Goal: Task Accomplishment & Management: Use online tool/utility

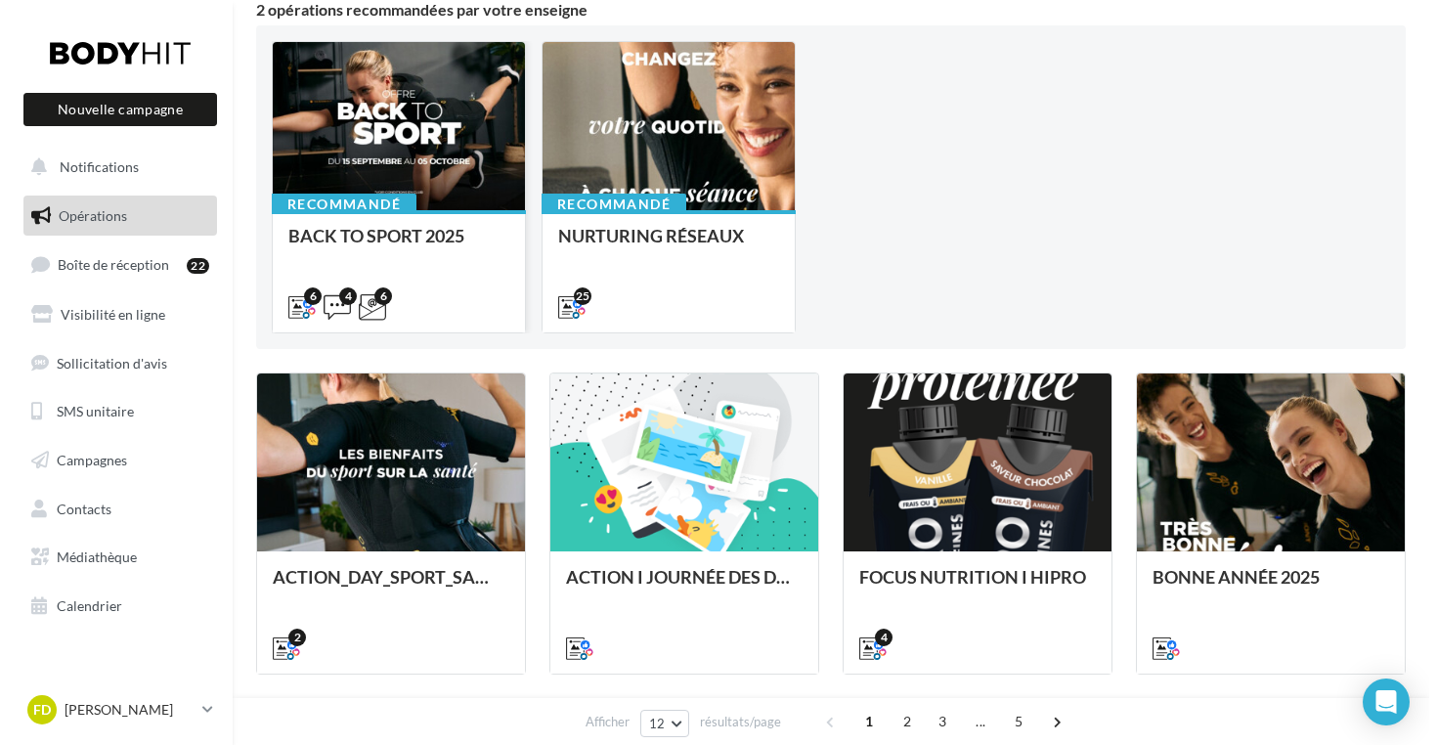
scroll to position [187, 0]
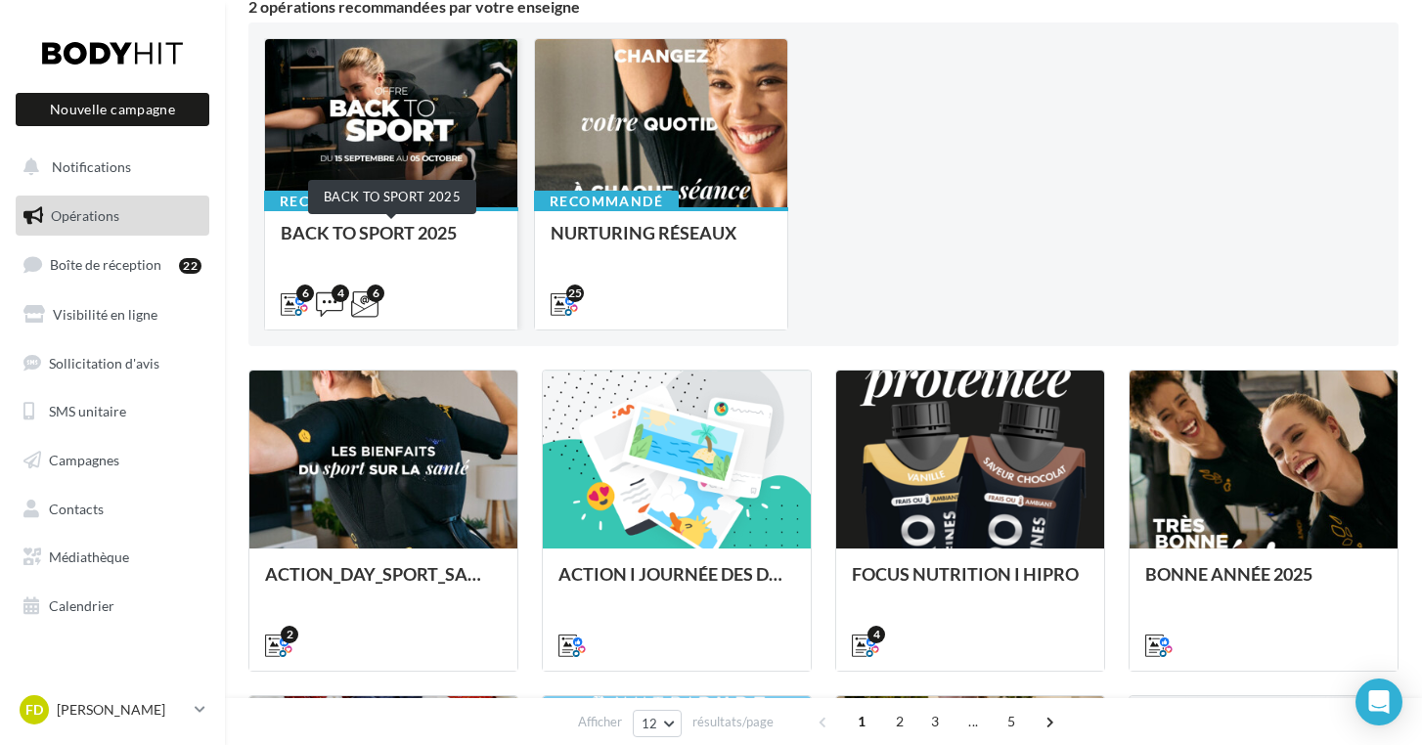
click at [393, 227] on div "BACK TO SPORT 2025" at bounding box center [391, 242] width 221 height 39
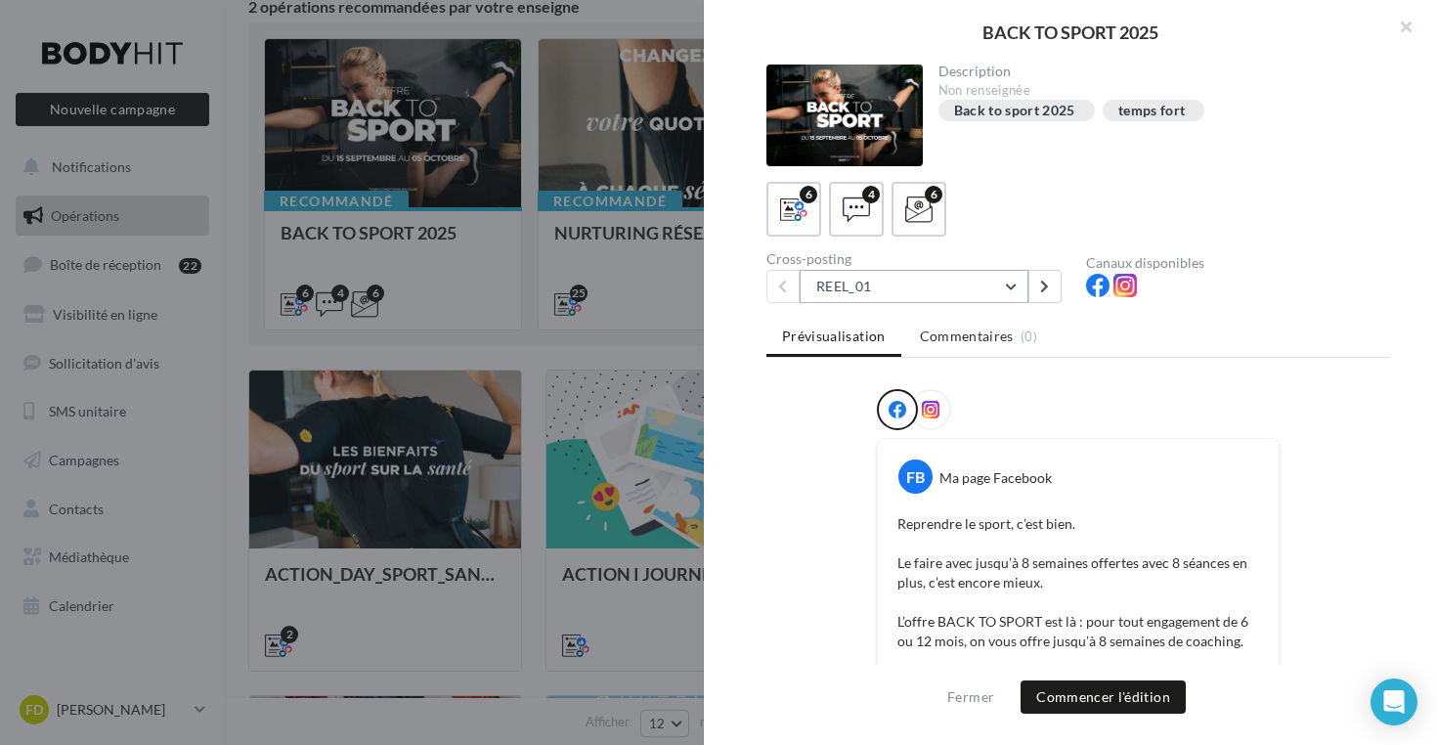
click at [1010, 287] on button "REEL_01" at bounding box center [914, 286] width 229 height 33
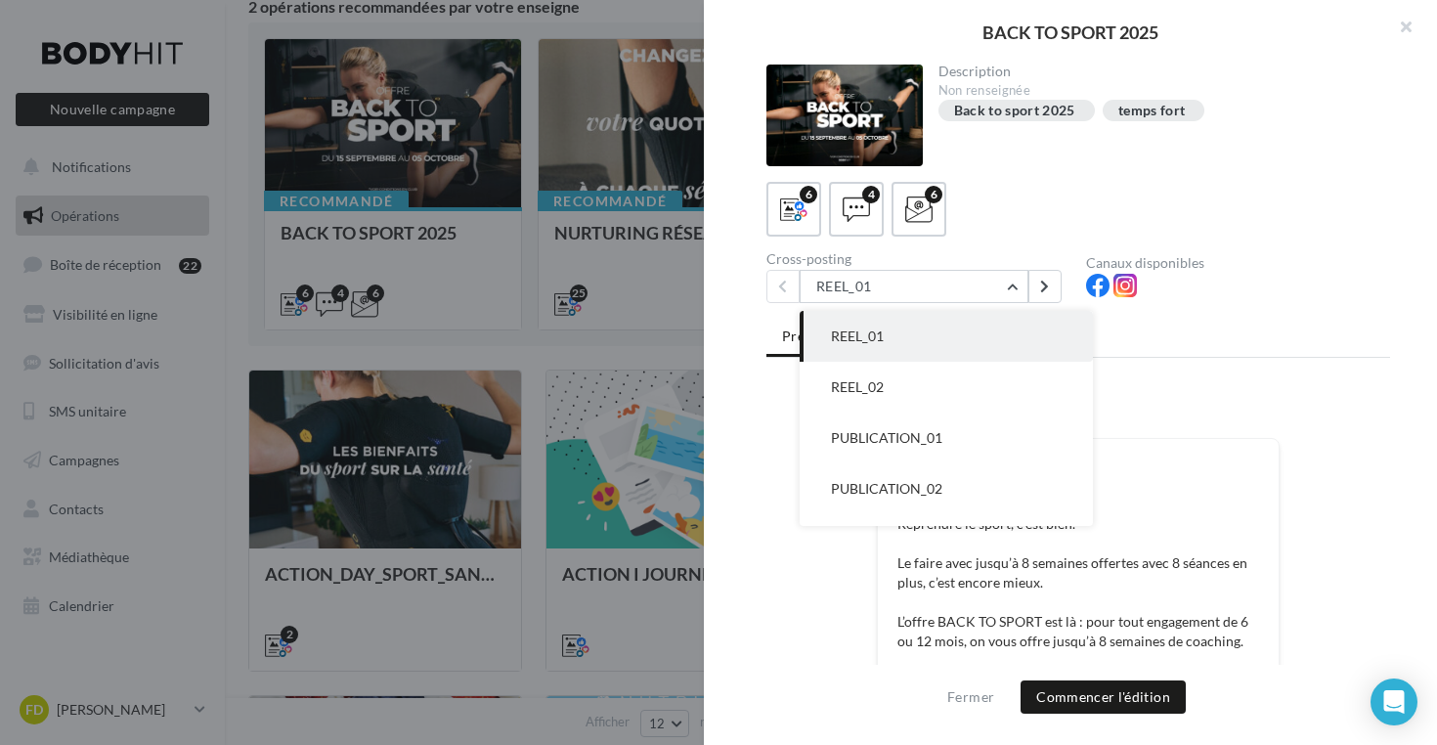
click at [1030, 222] on div "6 4 6" at bounding box center [1079, 209] width 624 height 55
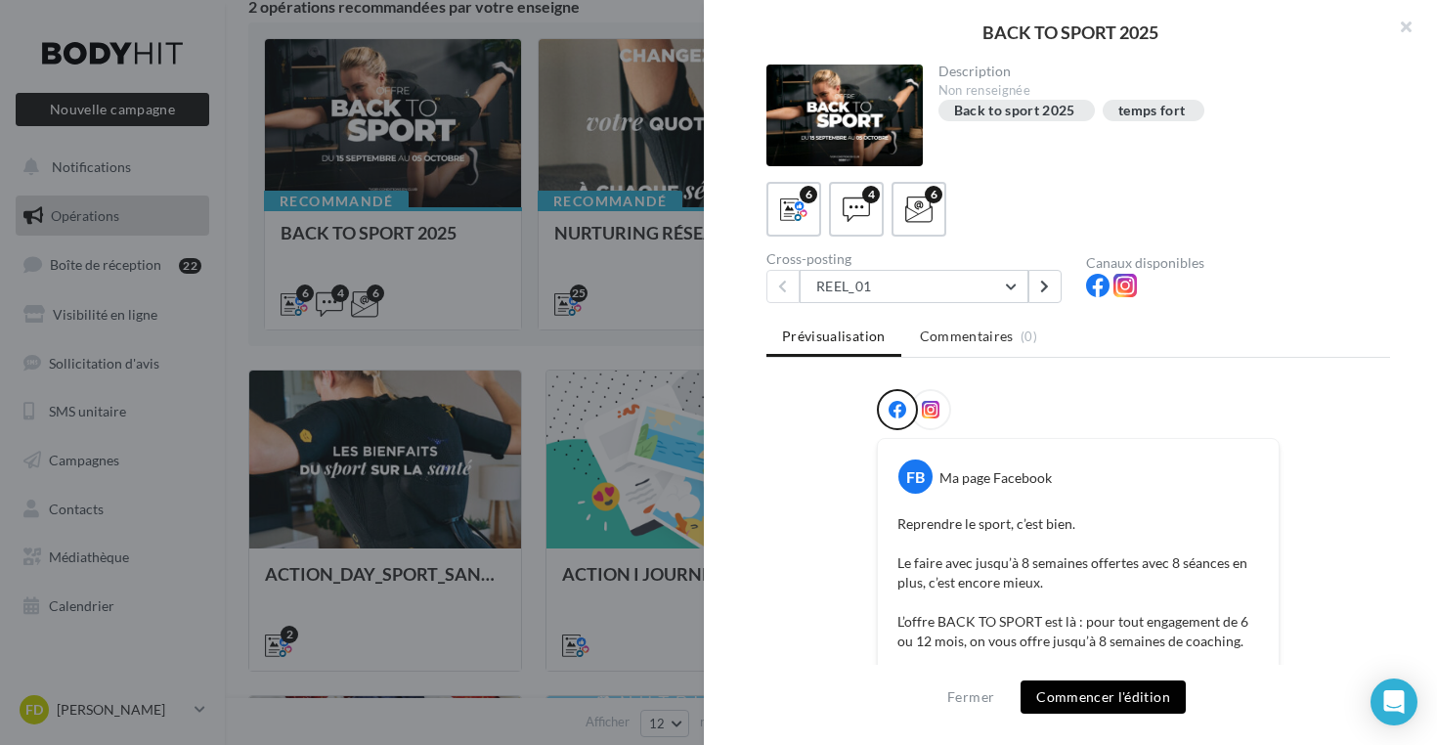
click at [1106, 696] on button "Commencer l'édition" at bounding box center [1103, 697] width 165 height 33
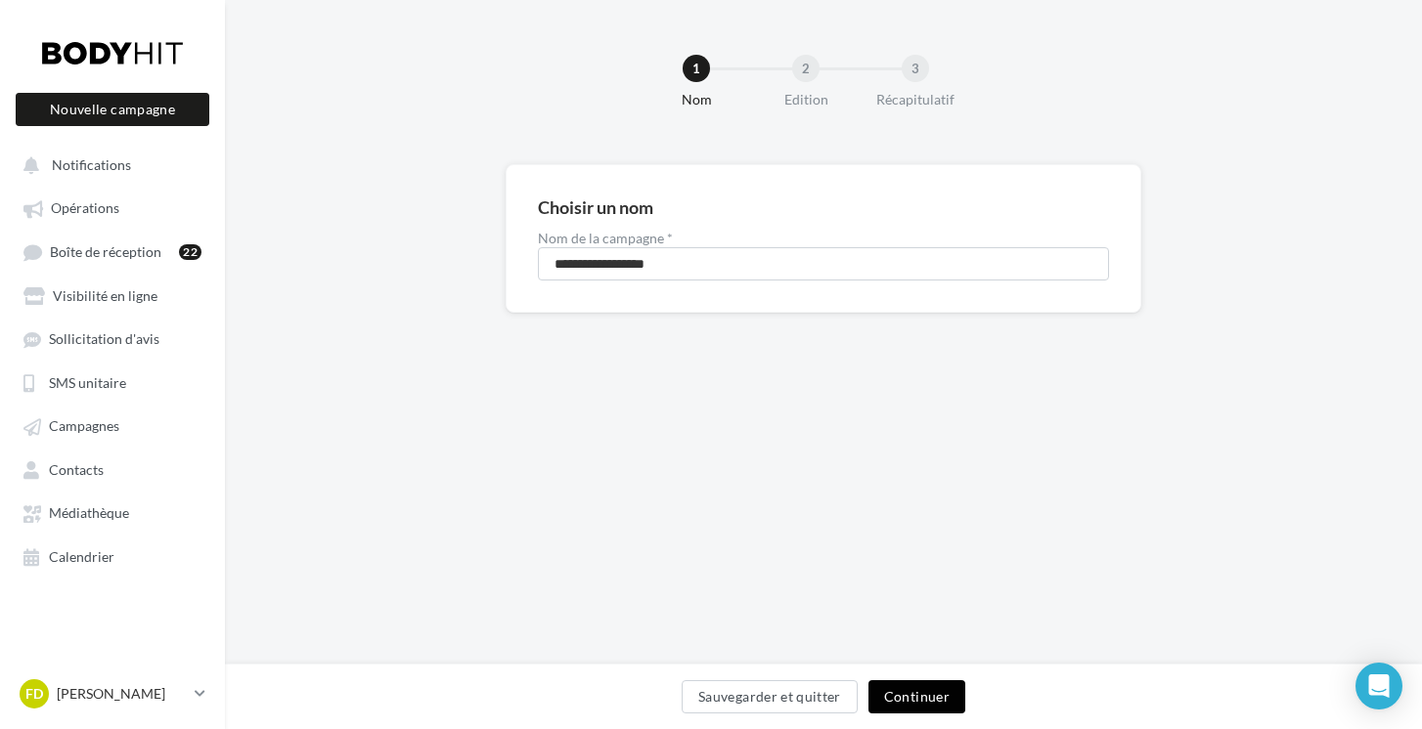
click at [926, 693] on button "Continuer" at bounding box center [916, 697] width 97 height 33
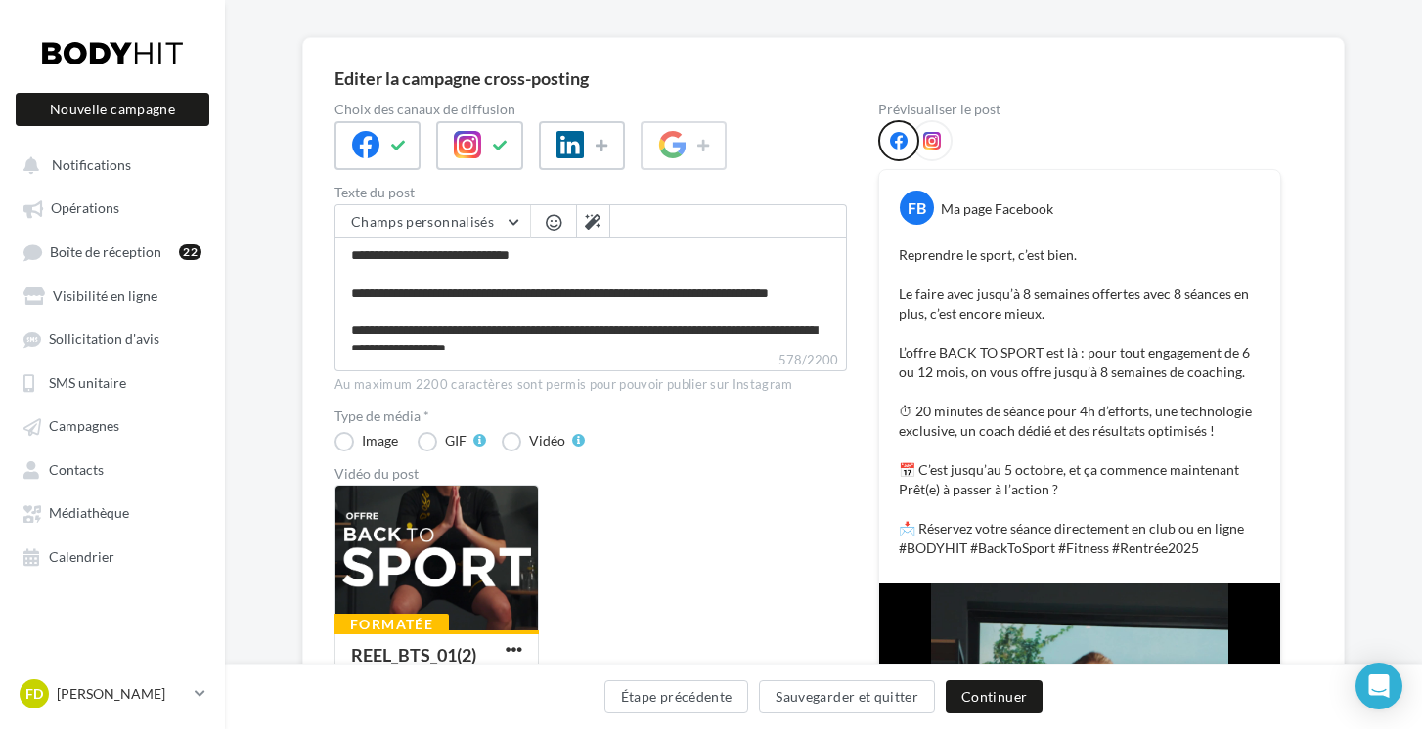
scroll to position [123, 0]
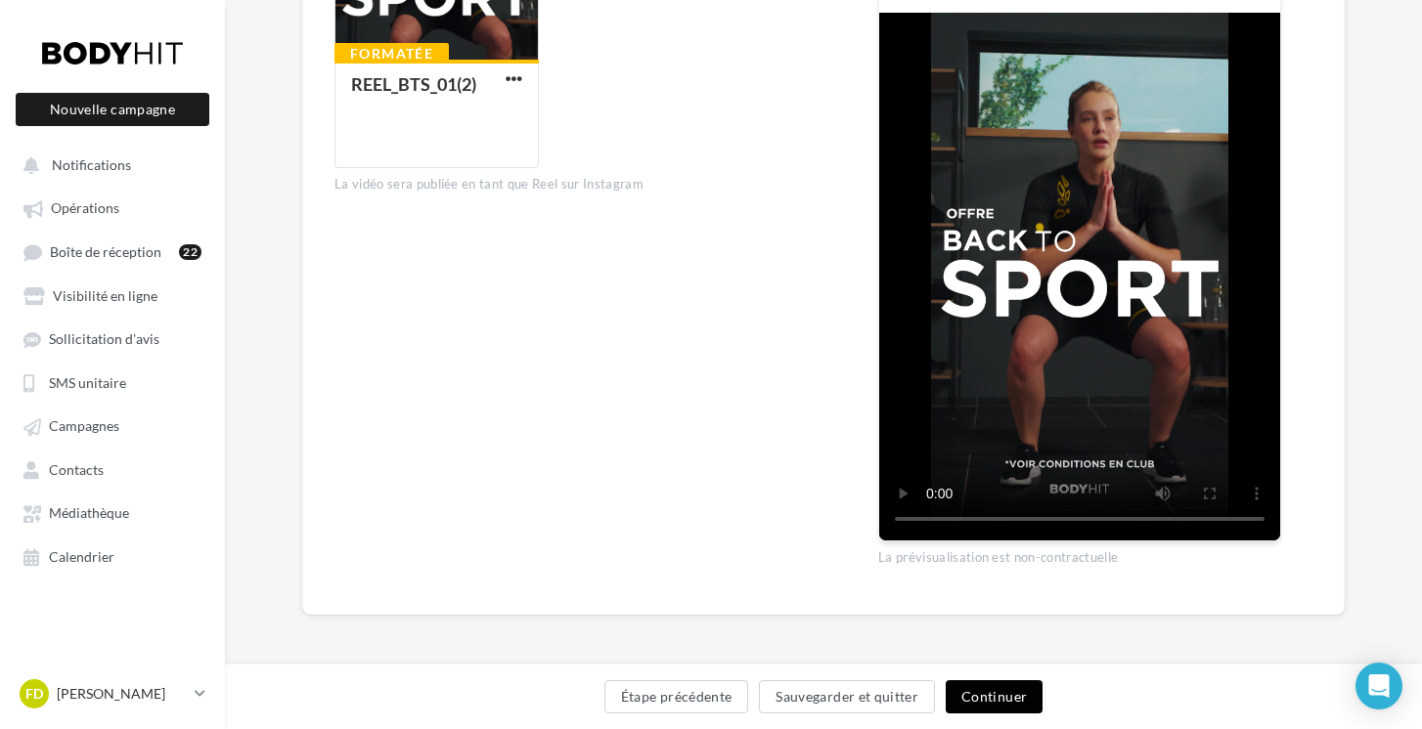
click at [998, 686] on button "Continuer" at bounding box center [994, 697] width 97 height 33
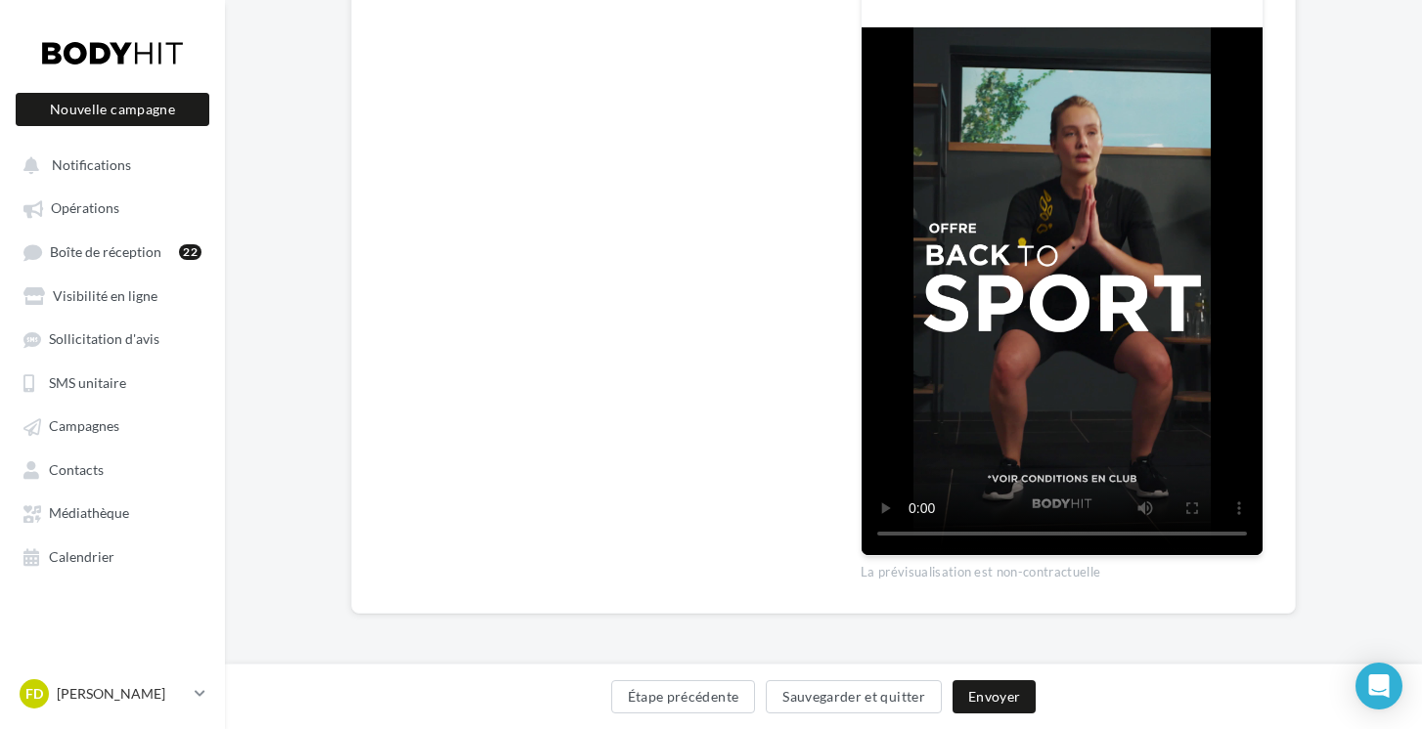
scroll to position [665, 0]
click at [1002, 704] on button "Envoyer" at bounding box center [993, 697] width 83 height 33
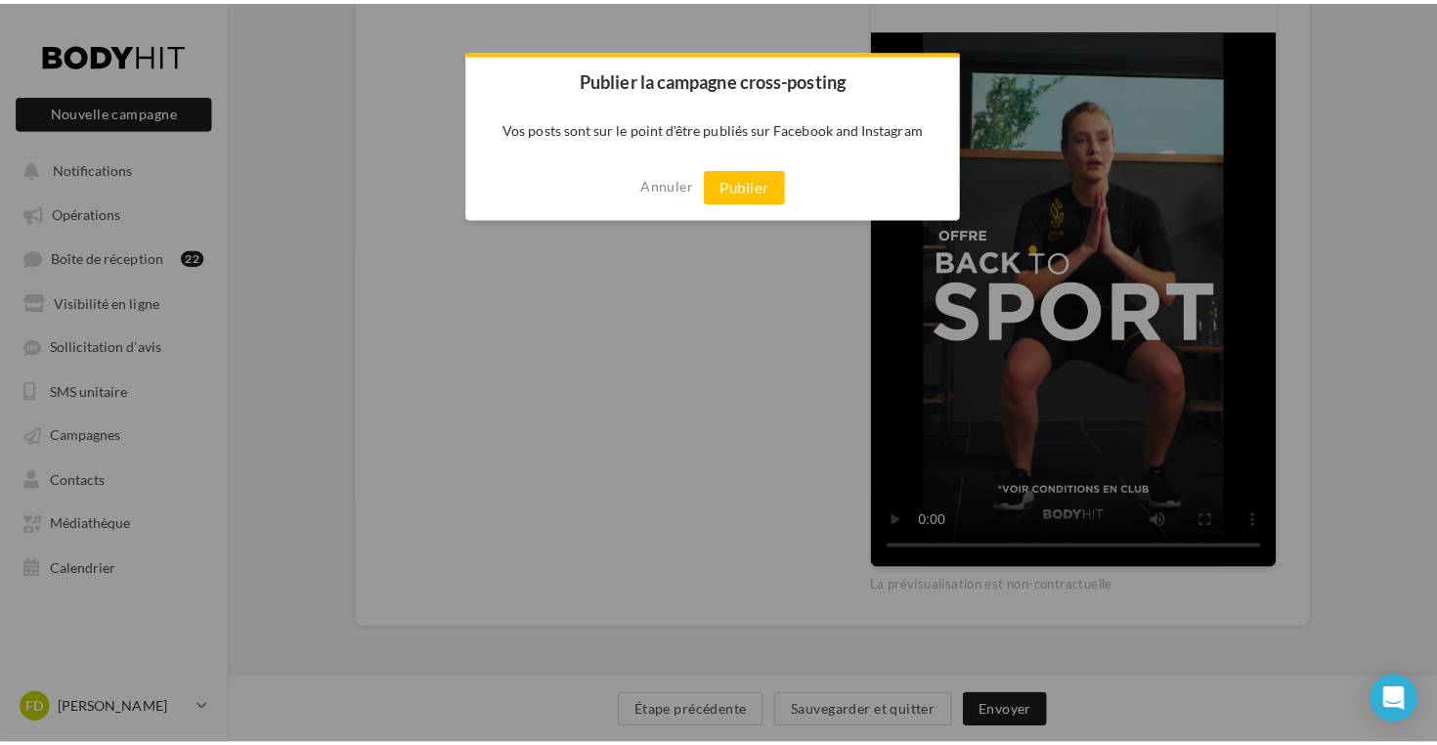
scroll to position [649, 0]
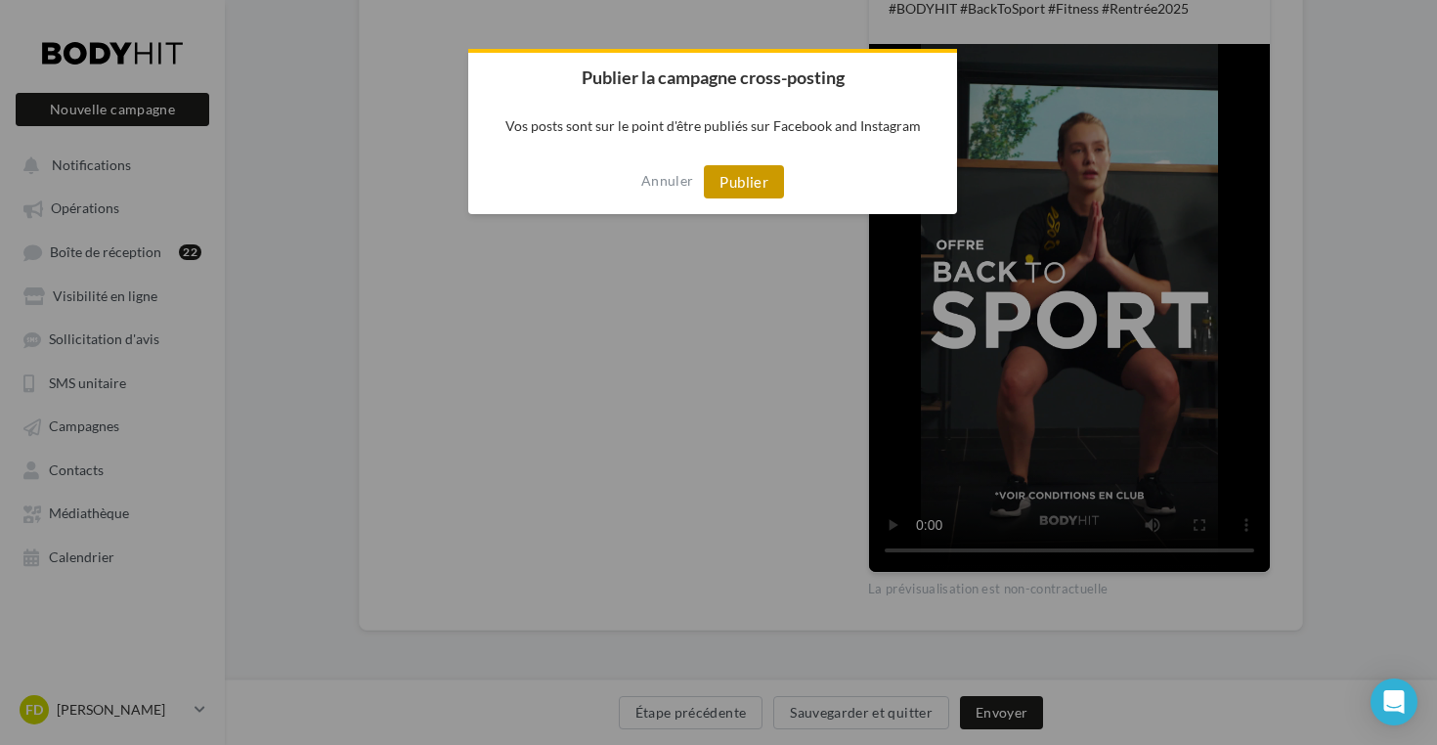
click at [753, 183] on button "Publier" at bounding box center [744, 181] width 80 height 33
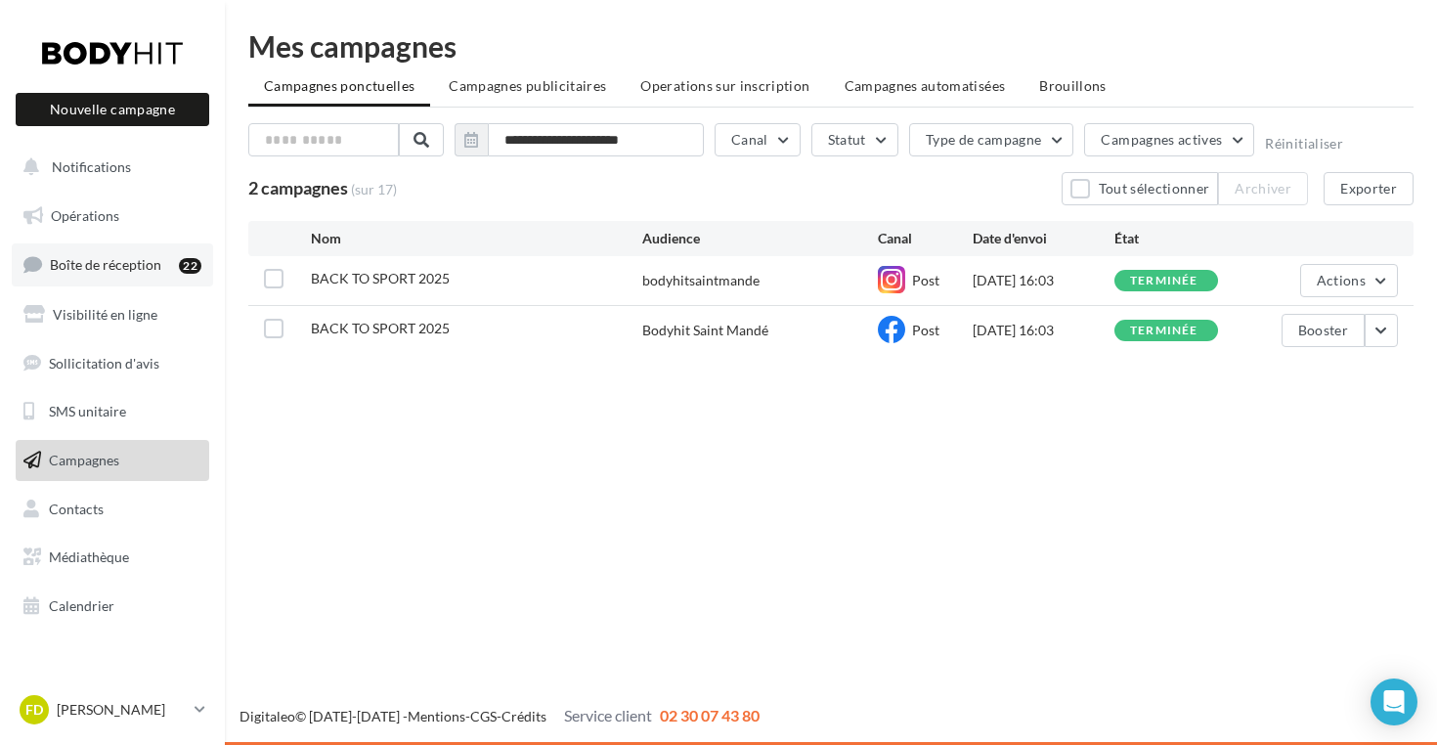
click at [101, 276] on link "Boîte de réception 22" at bounding box center [112, 264] width 201 height 42
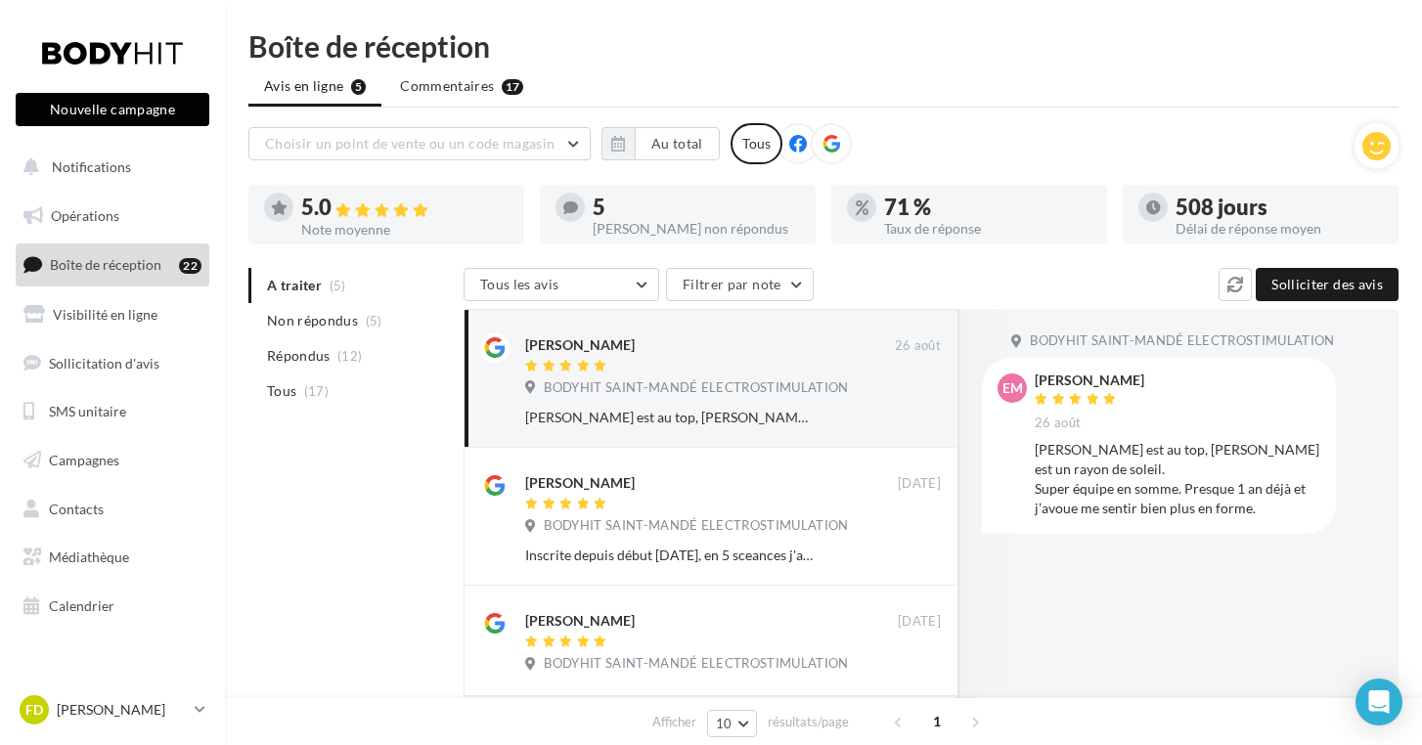
click at [139, 117] on button "Nouvelle campagne" at bounding box center [113, 109] width 194 height 33
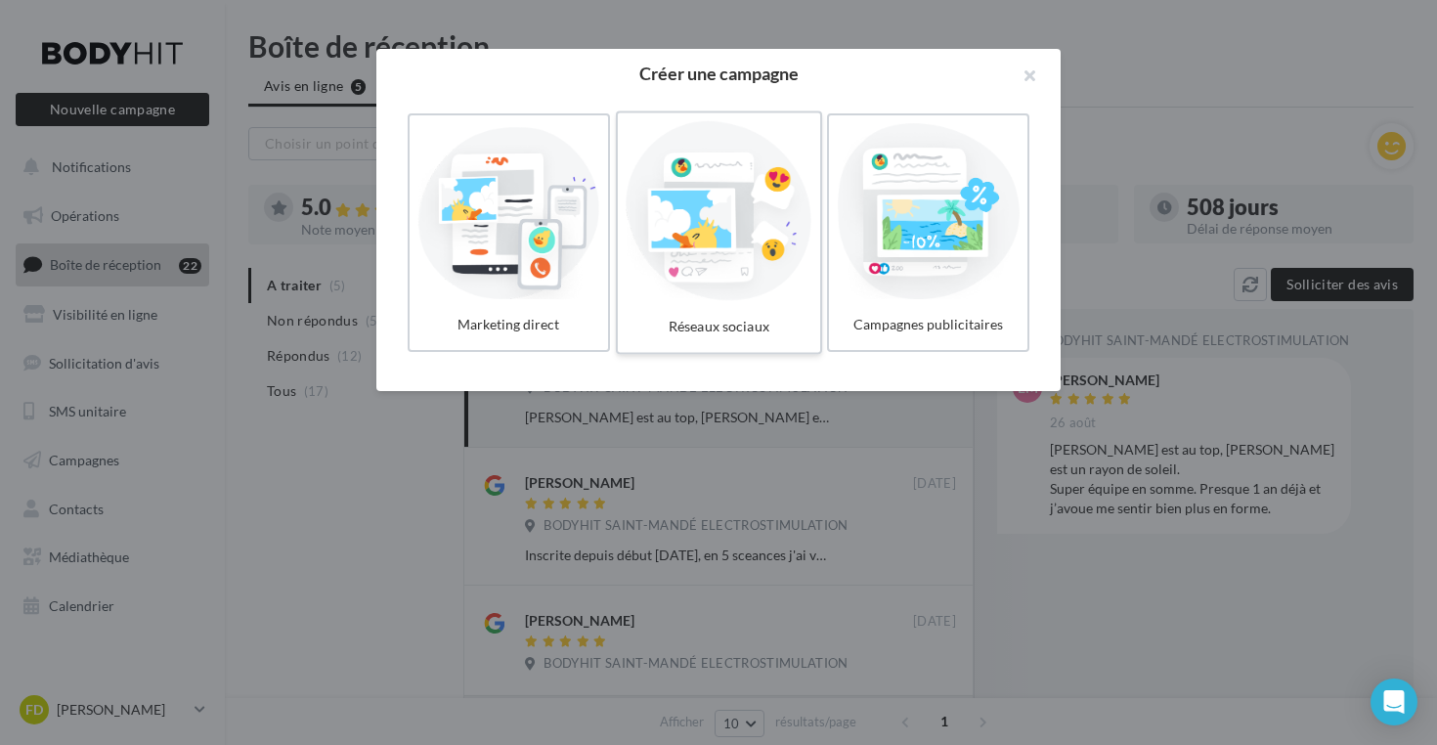
click at [732, 265] on div at bounding box center [719, 211] width 186 height 180
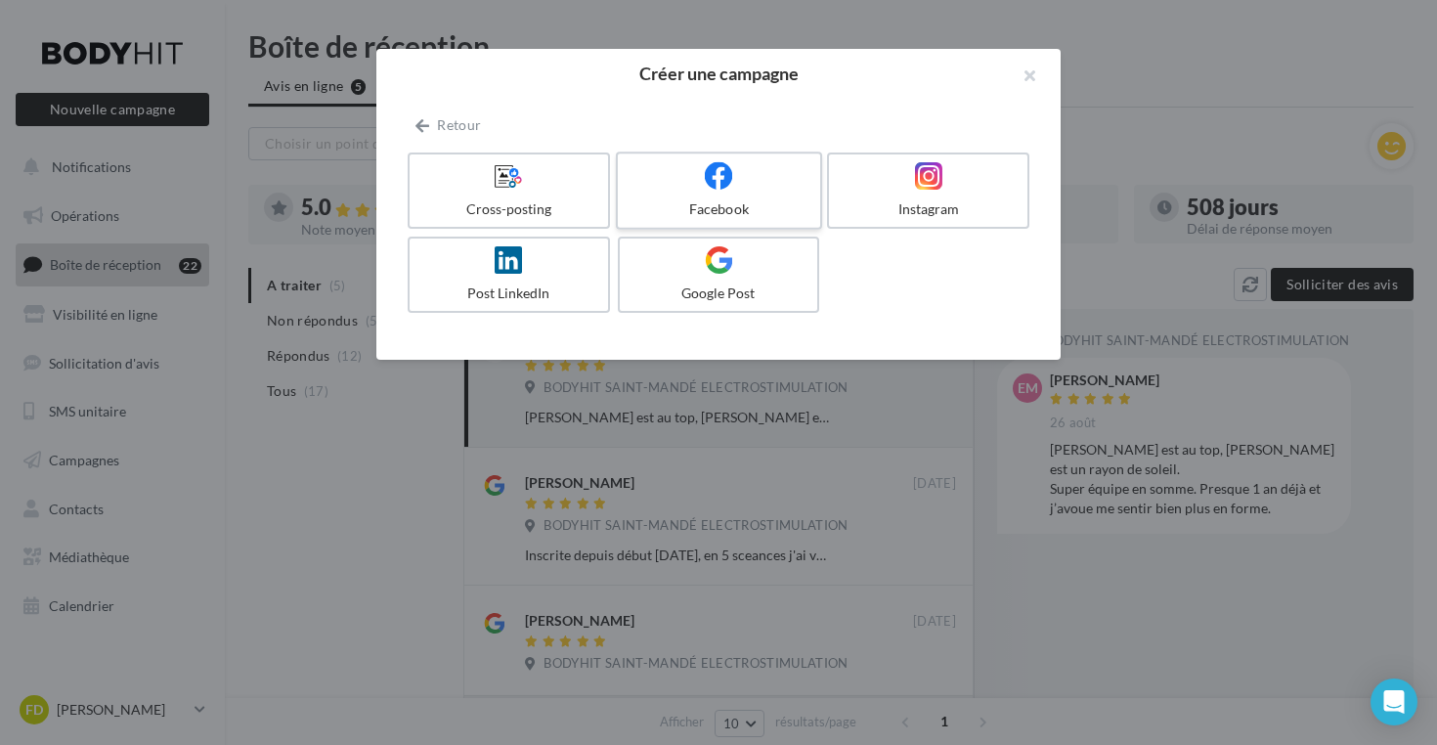
click at [760, 209] on div "Facebook" at bounding box center [719, 209] width 186 height 20
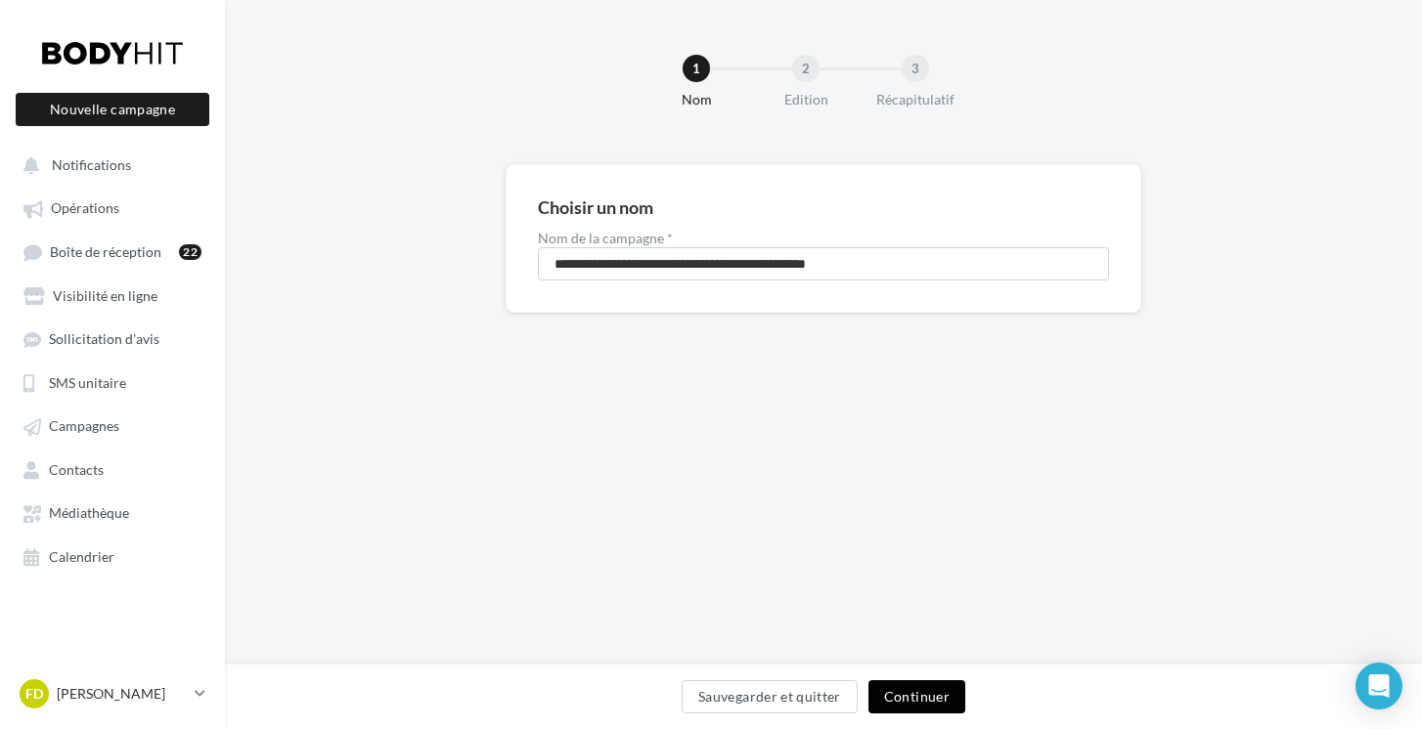
click at [891, 695] on button "Continuer" at bounding box center [916, 697] width 97 height 33
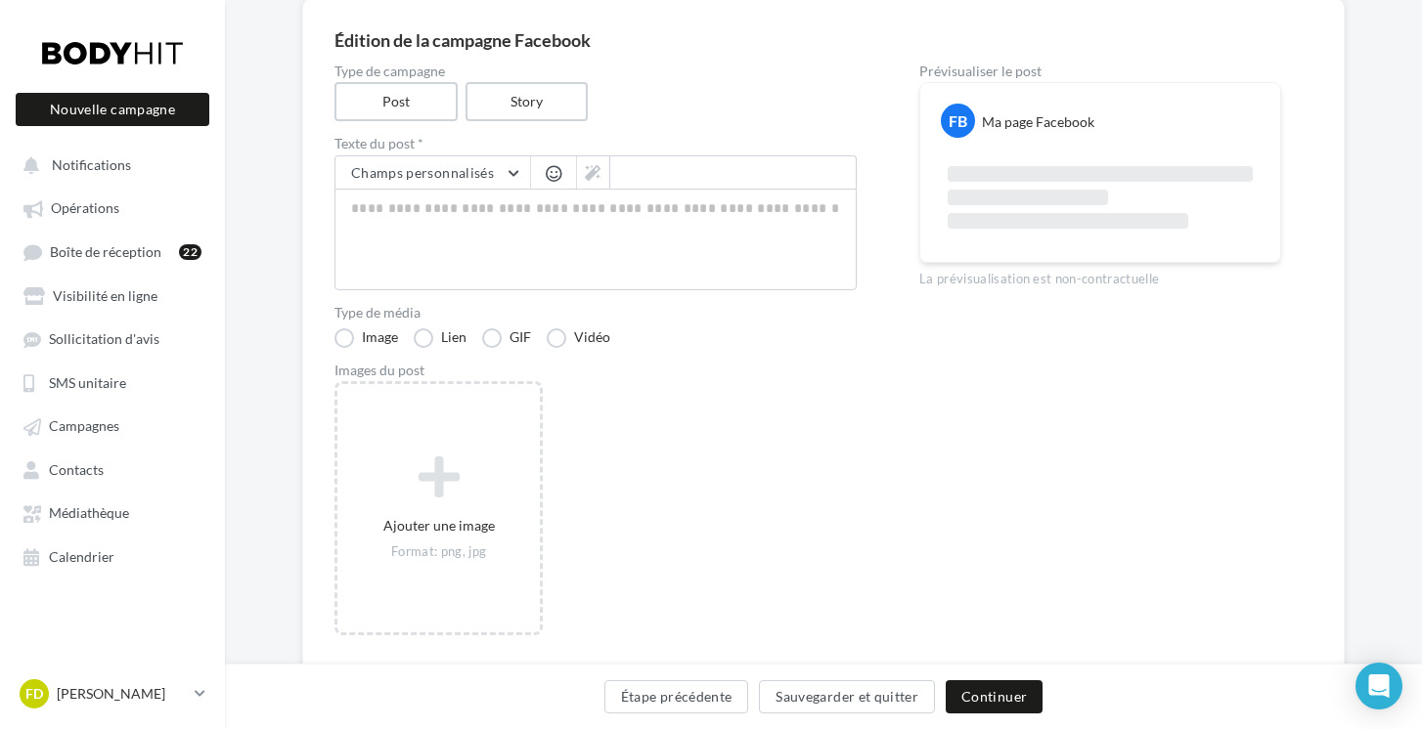
scroll to position [176, 0]
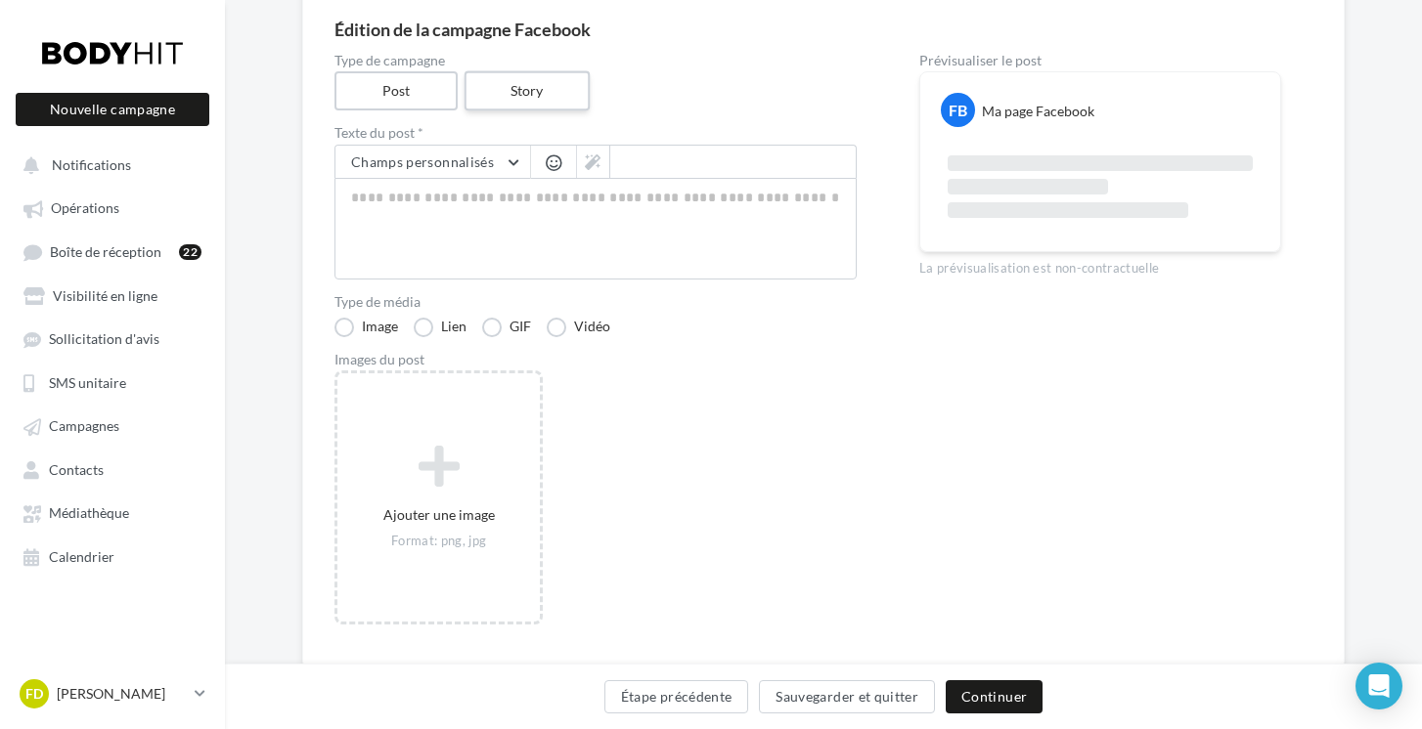
click at [544, 103] on label "Story" at bounding box center [525, 91] width 125 height 40
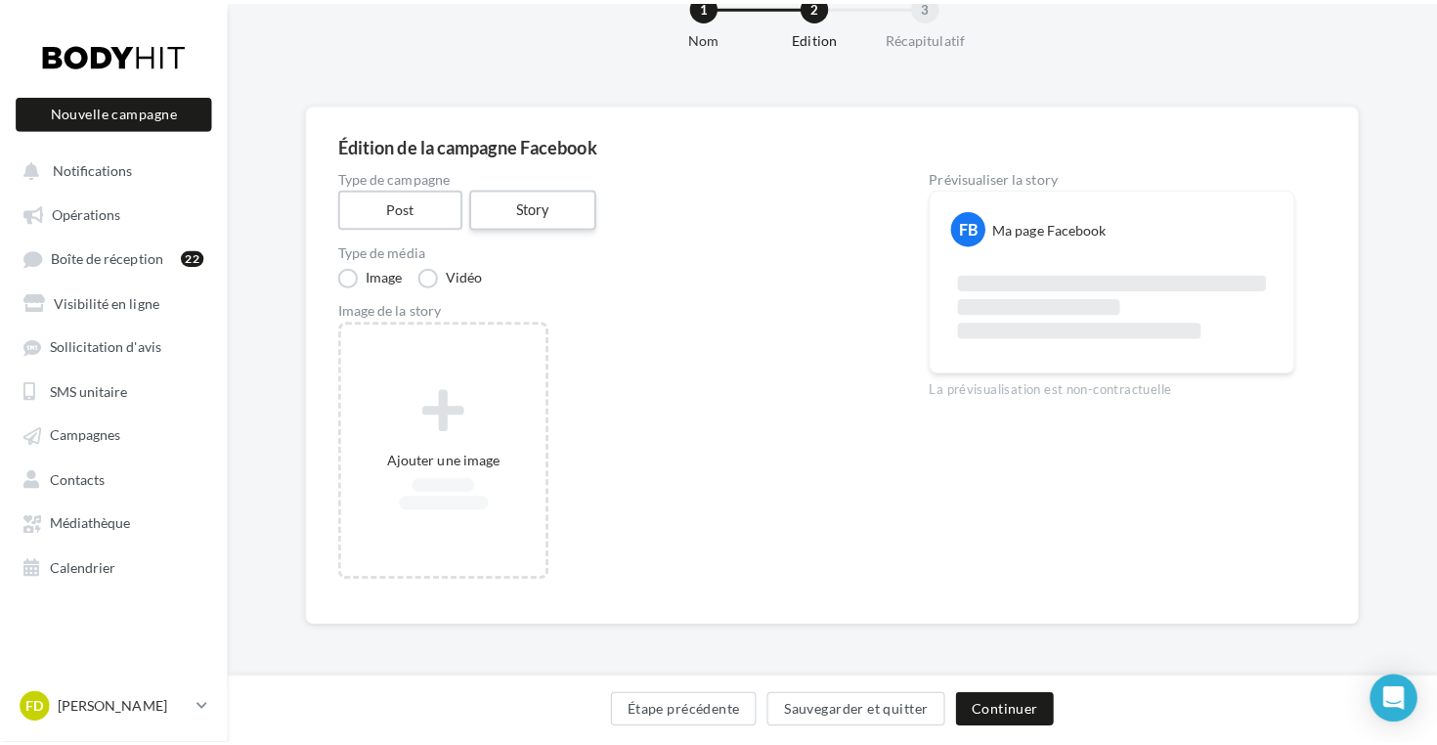
scroll to position [63, 0]
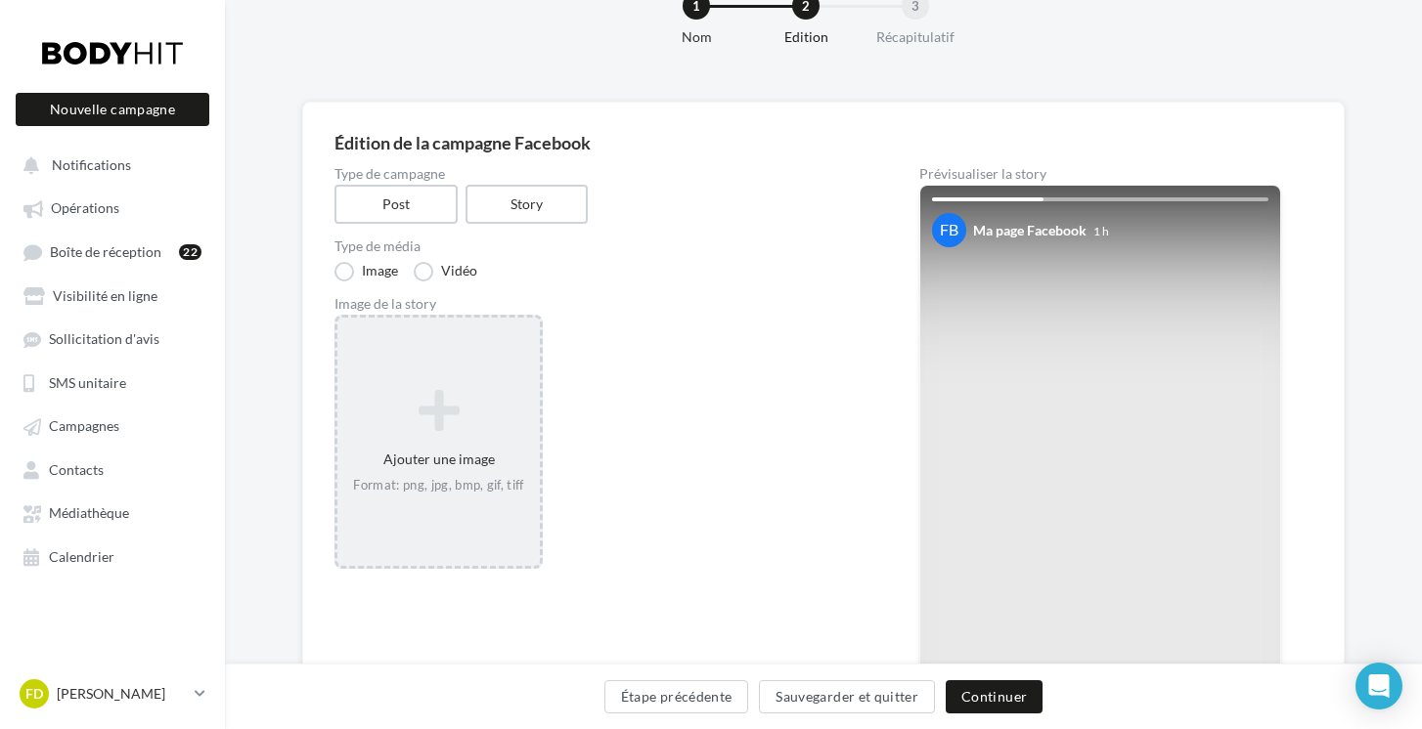
click at [479, 423] on icon at bounding box center [438, 410] width 187 height 47
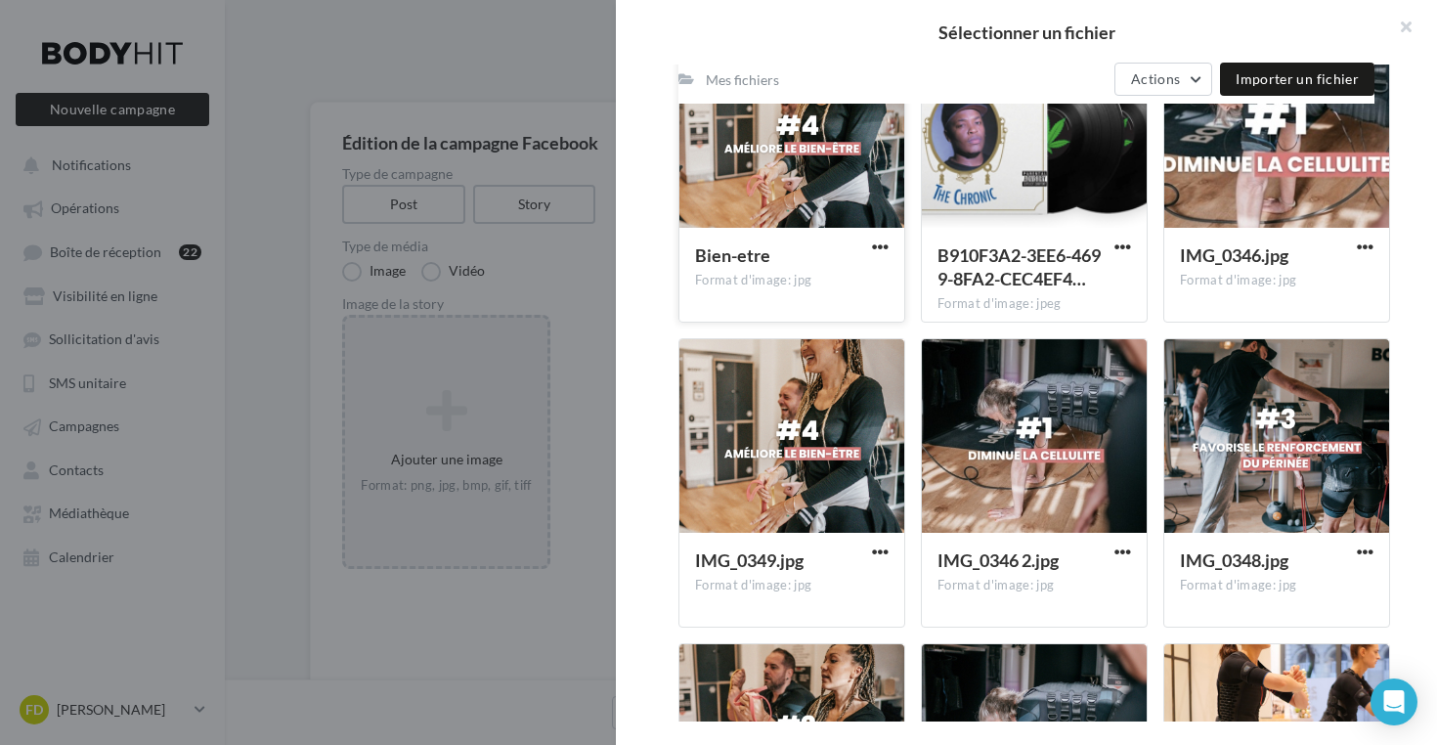
scroll to position [1546, 0]
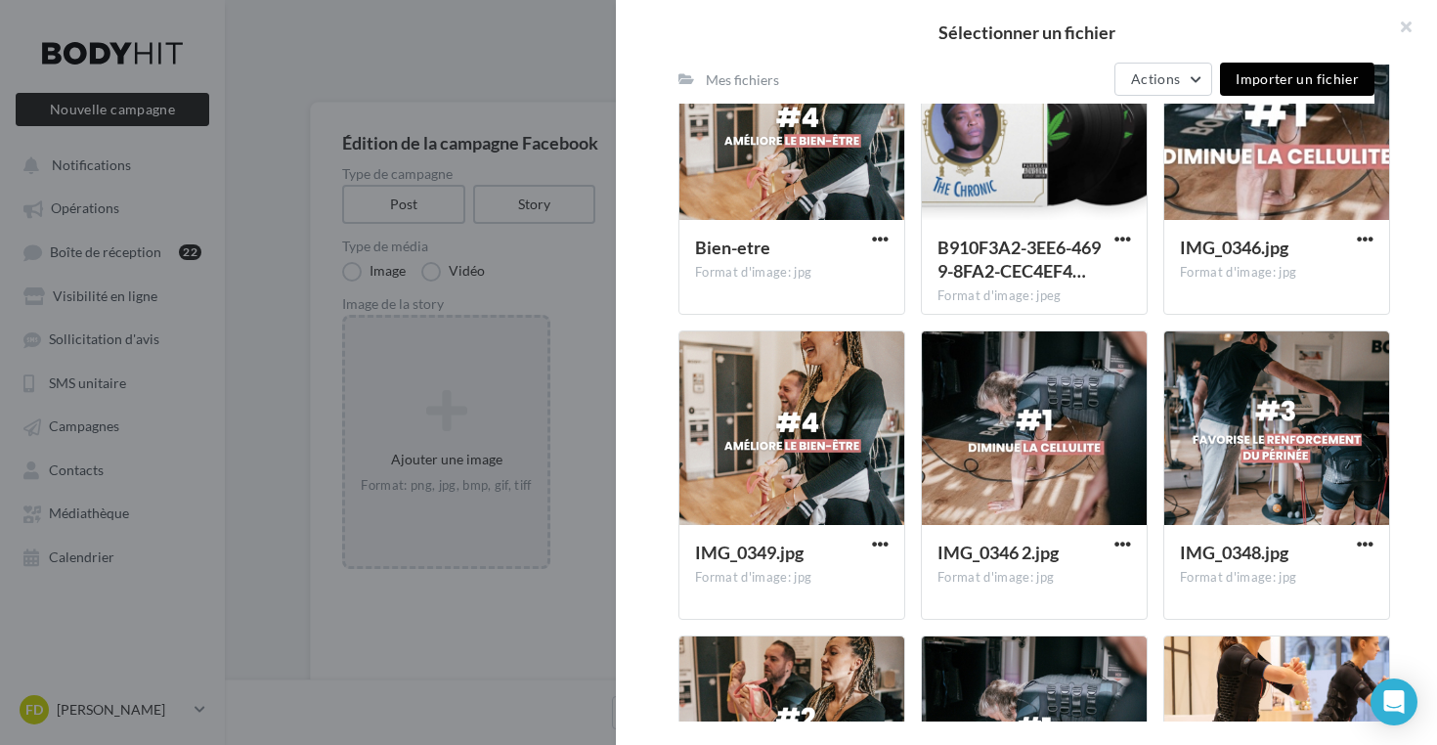
click at [1309, 76] on span "Importer un fichier" at bounding box center [1297, 78] width 123 height 17
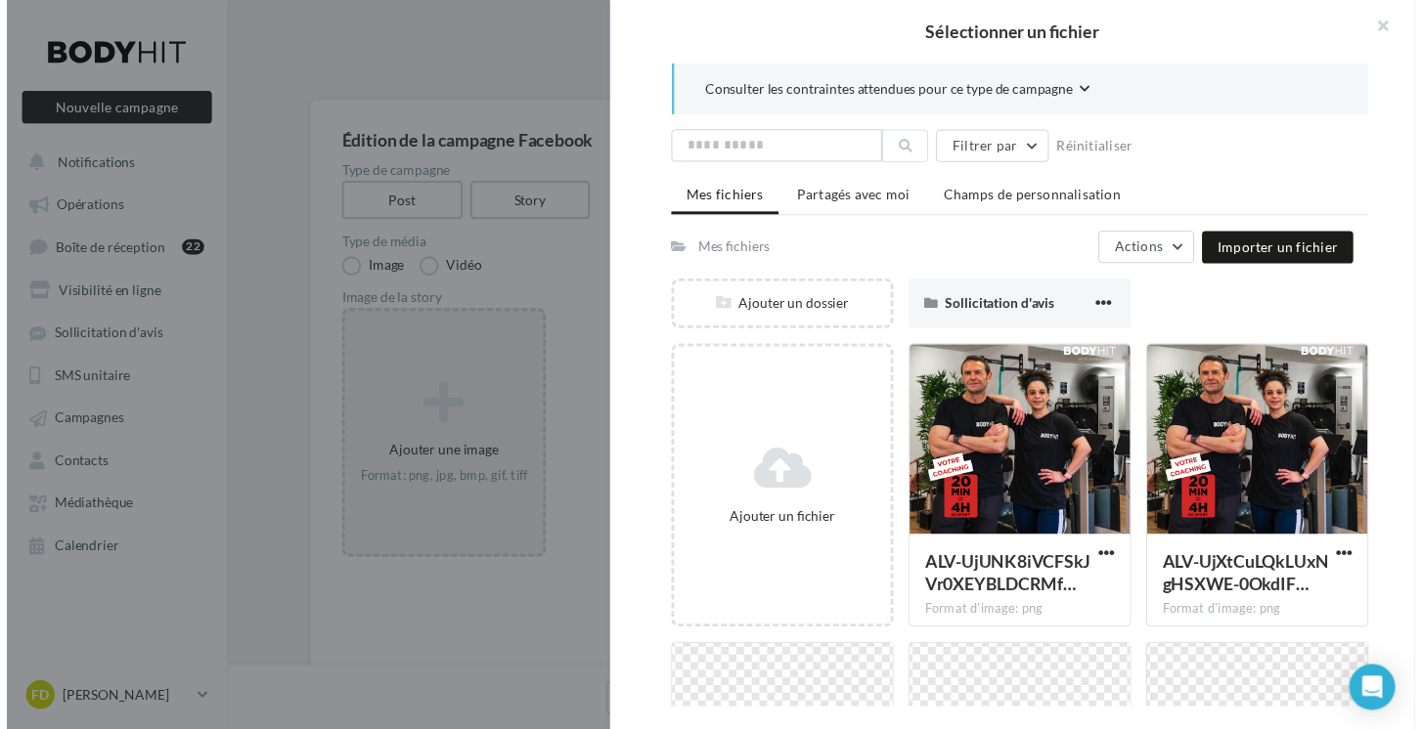
scroll to position [0, 0]
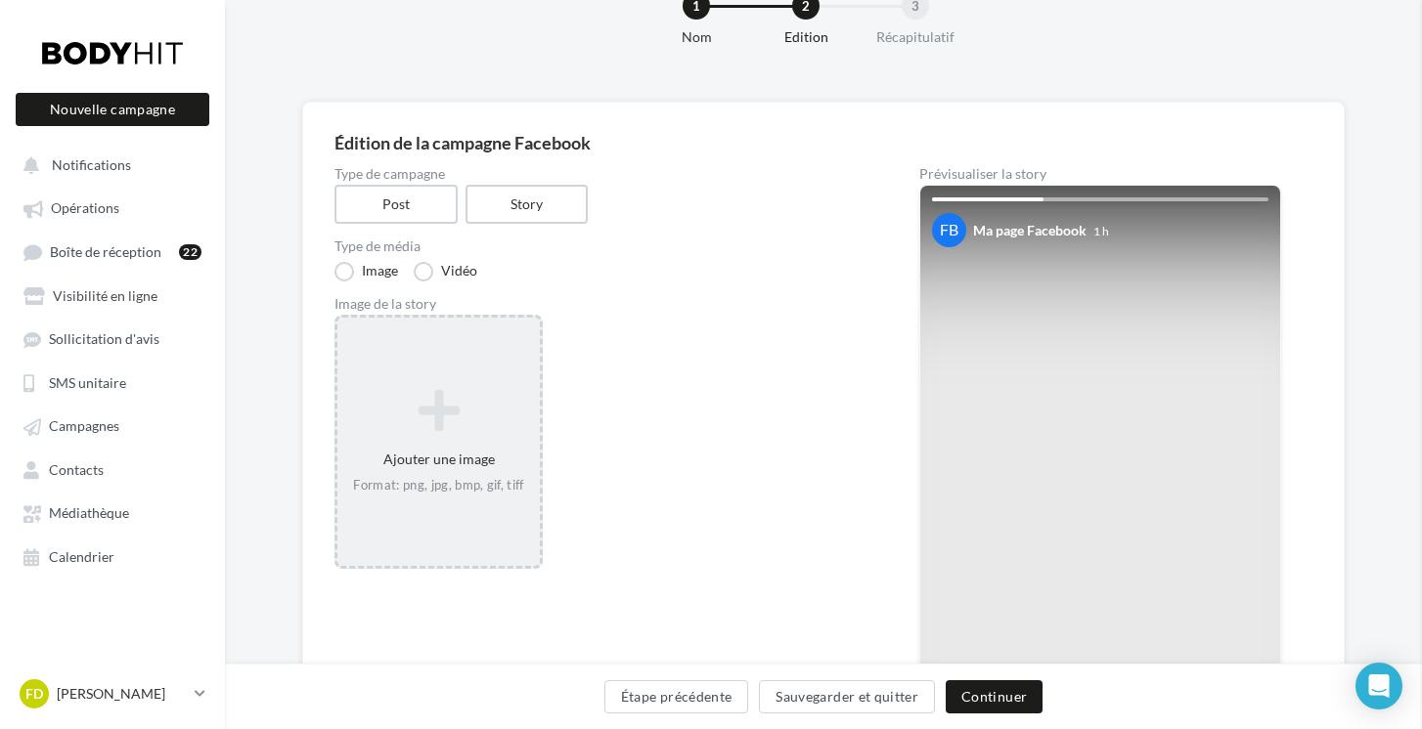
click at [540, 318] on div "Sélectionner un fichier Consulter les contraintes attendues pour ce type de cam…" at bounding box center [438, 318] width 202 height 0
click at [111, 422] on span "Campagnes" at bounding box center [84, 427] width 70 height 17
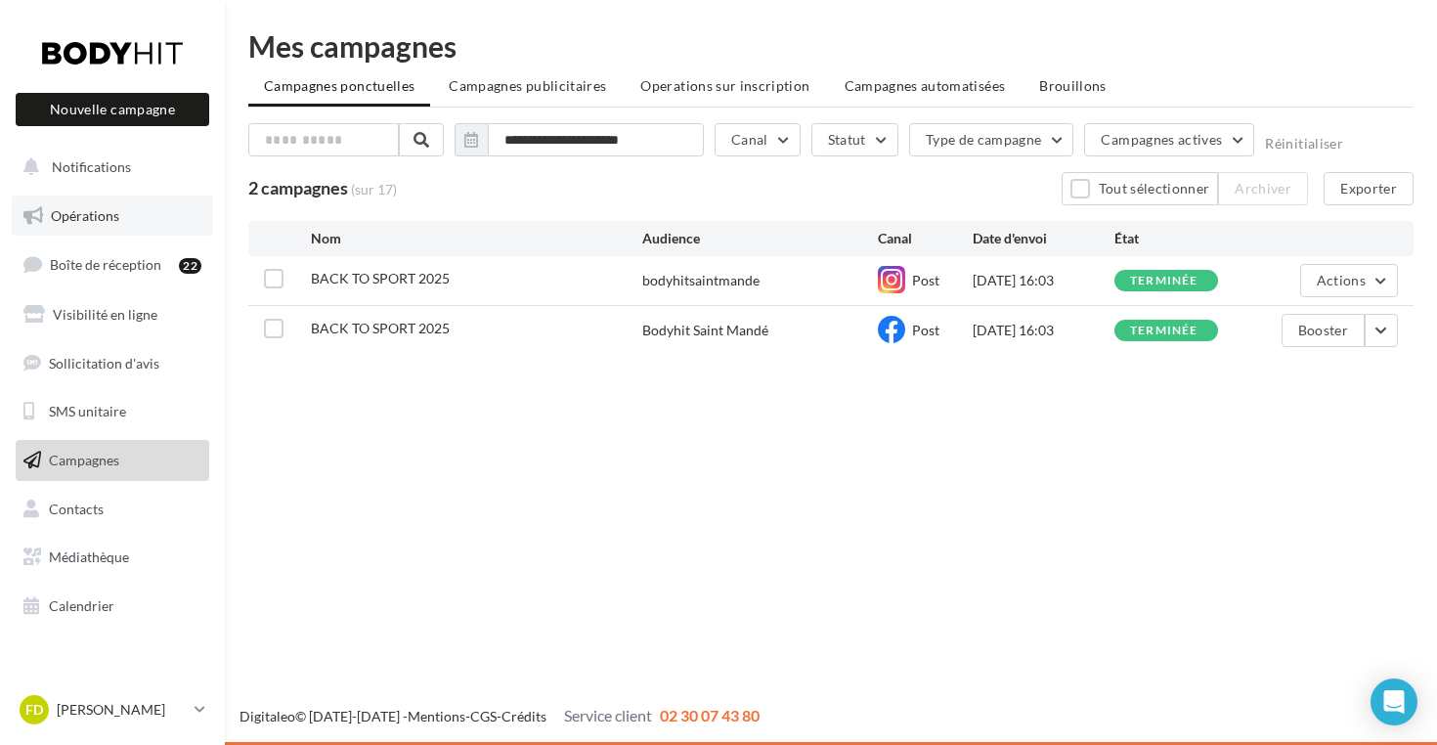
click at [125, 222] on link "Opérations" at bounding box center [112, 216] width 201 height 41
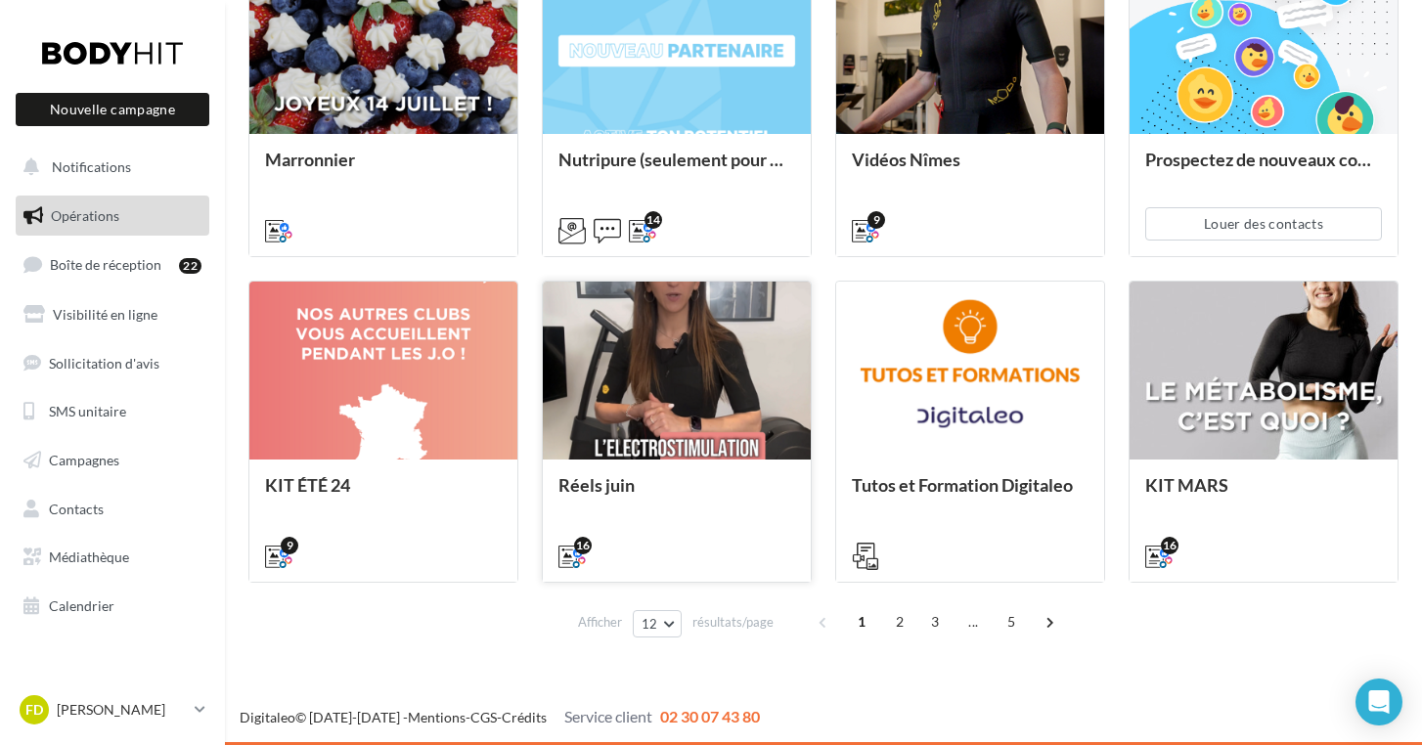
scroll to position [927, 0]
click at [111, 464] on link "Campagnes" at bounding box center [112, 460] width 201 height 41
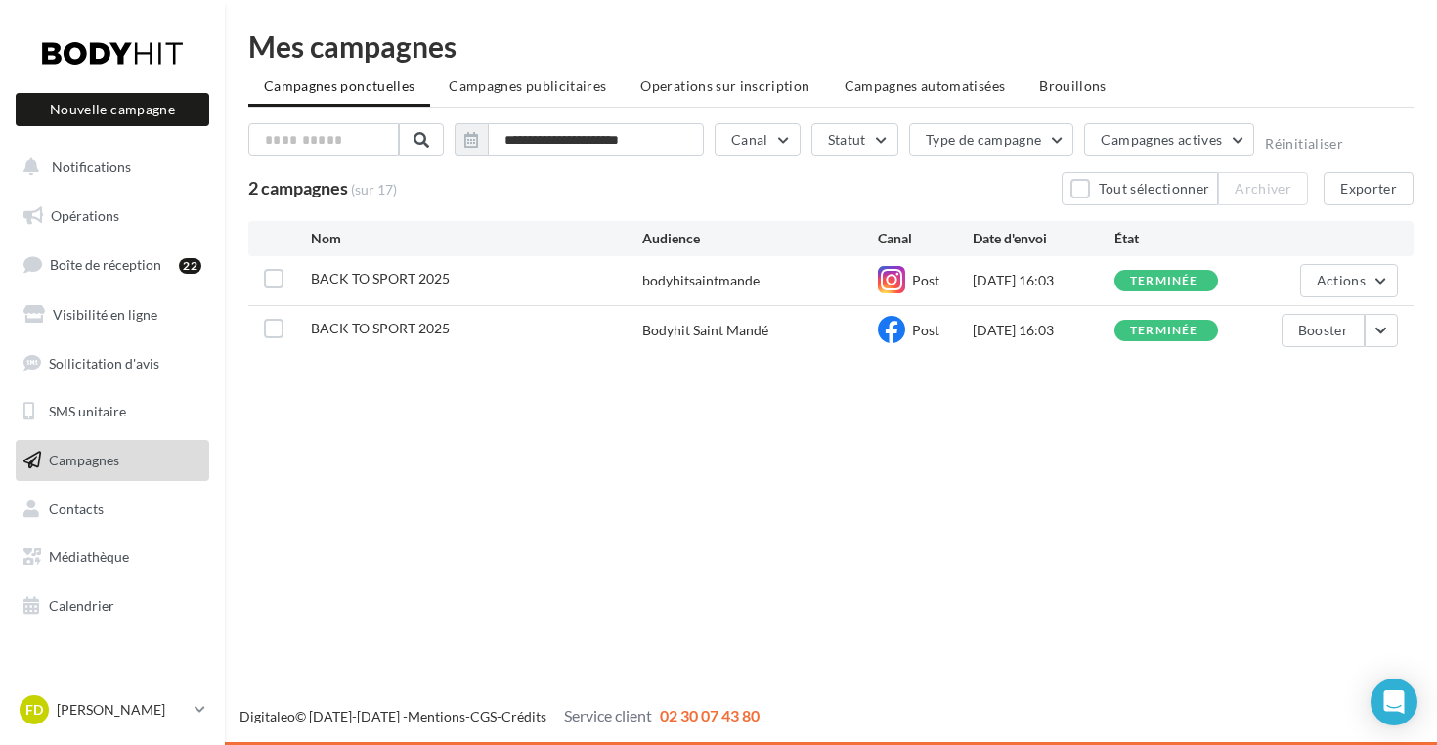
click at [161, 53] on div at bounding box center [112, 52] width 156 height 49
